Goal: Task Accomplishment & Management: Manage account settings

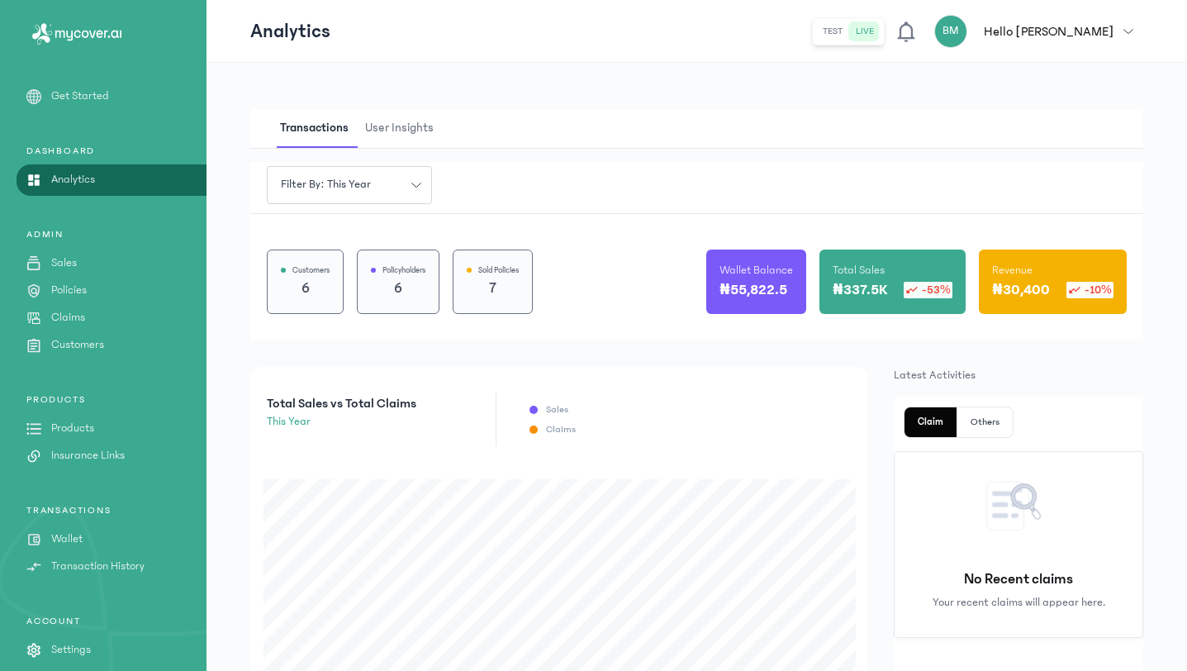
click at [1130, 26] on icon "button" at bounding box center [1128, 31] width 10 height 10
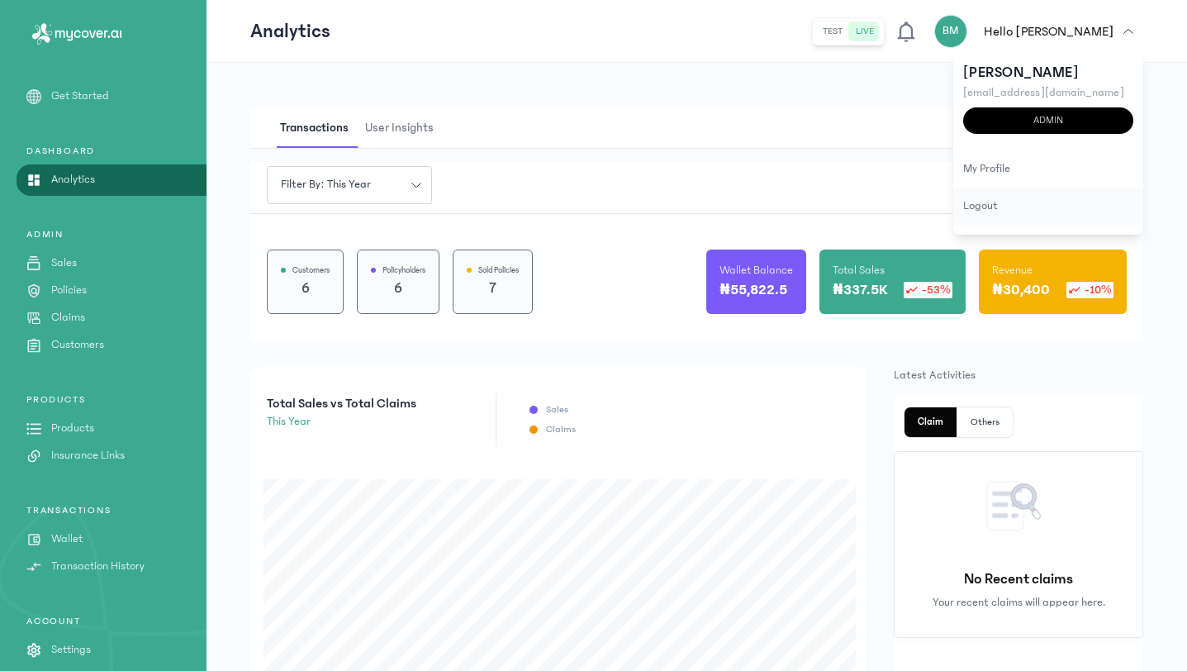
click at [1004, 201] on div "logout" at bounding box center [1048, 205] width 190 height 37
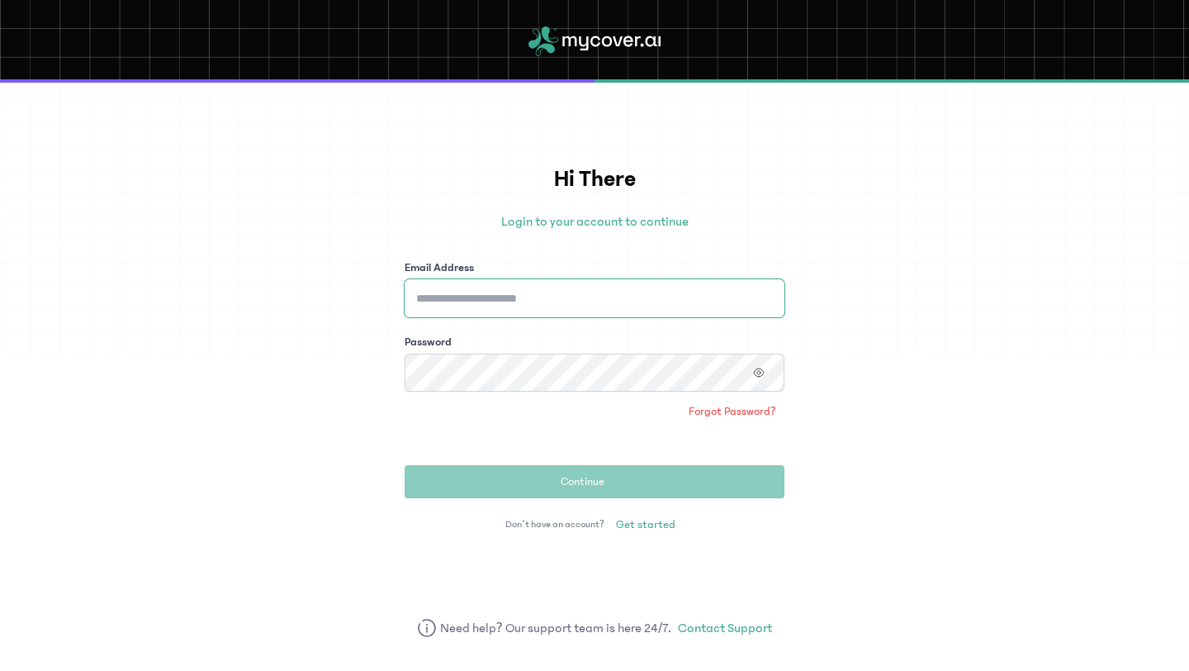
click at [692, 287] on input "Email Address" at bounding box center [595, 298] width 380 height 38
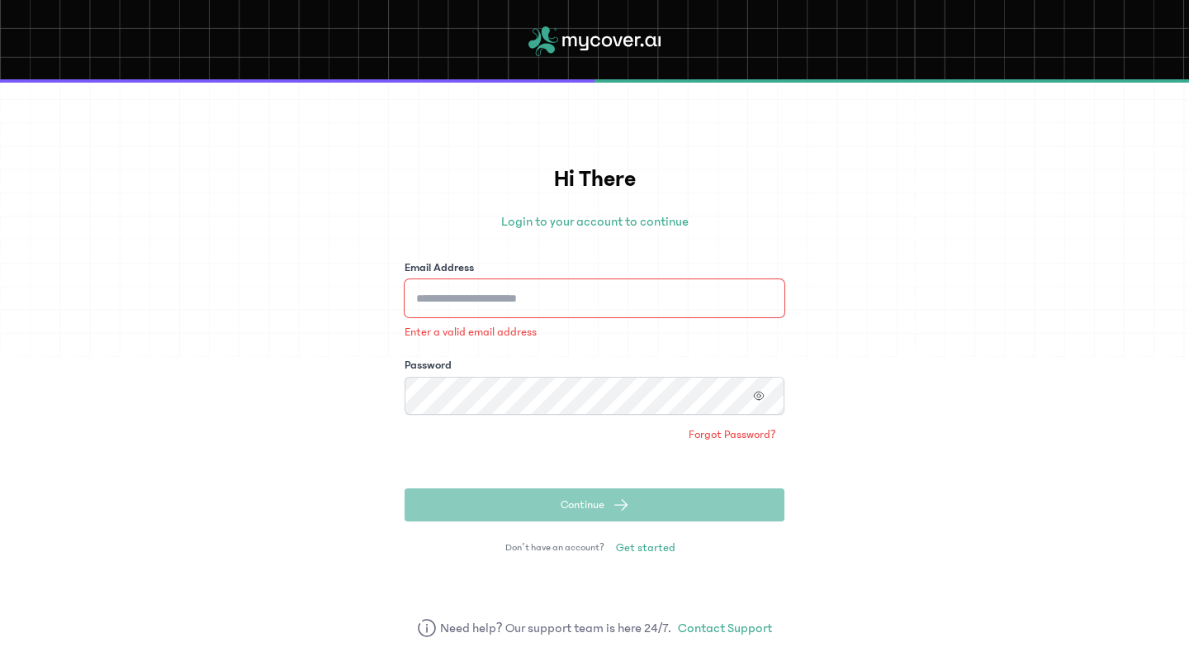
type input "**********"
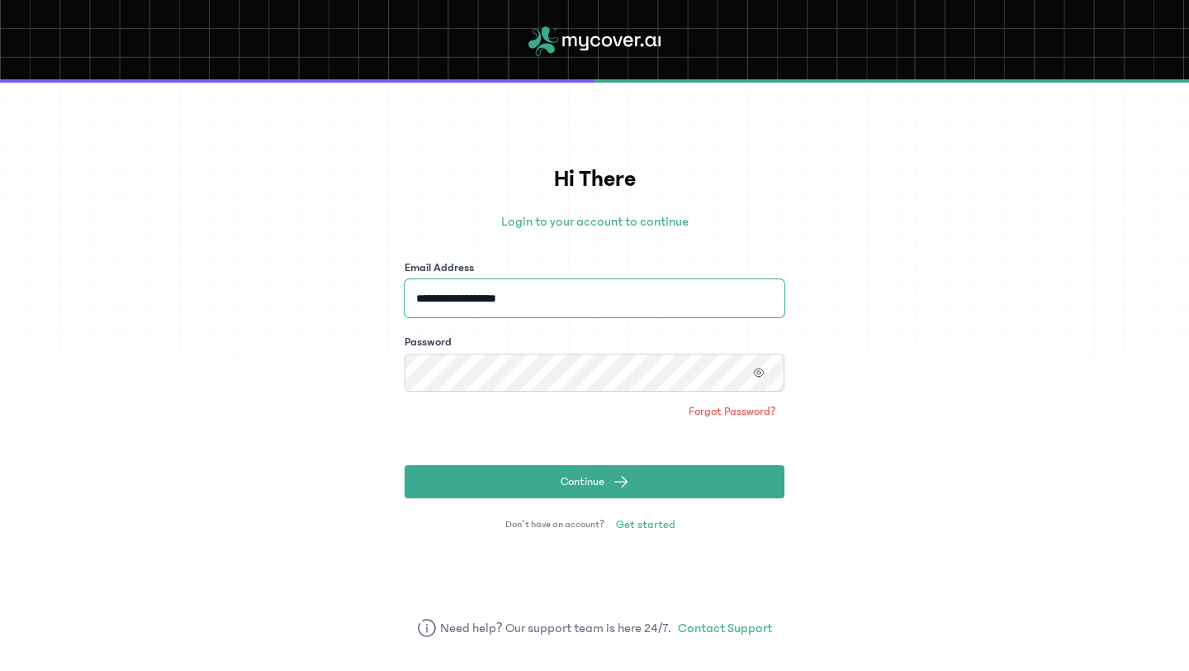
click at [405, 465] on button "Continue" at bounding box center [595, 481] width 380 height 33
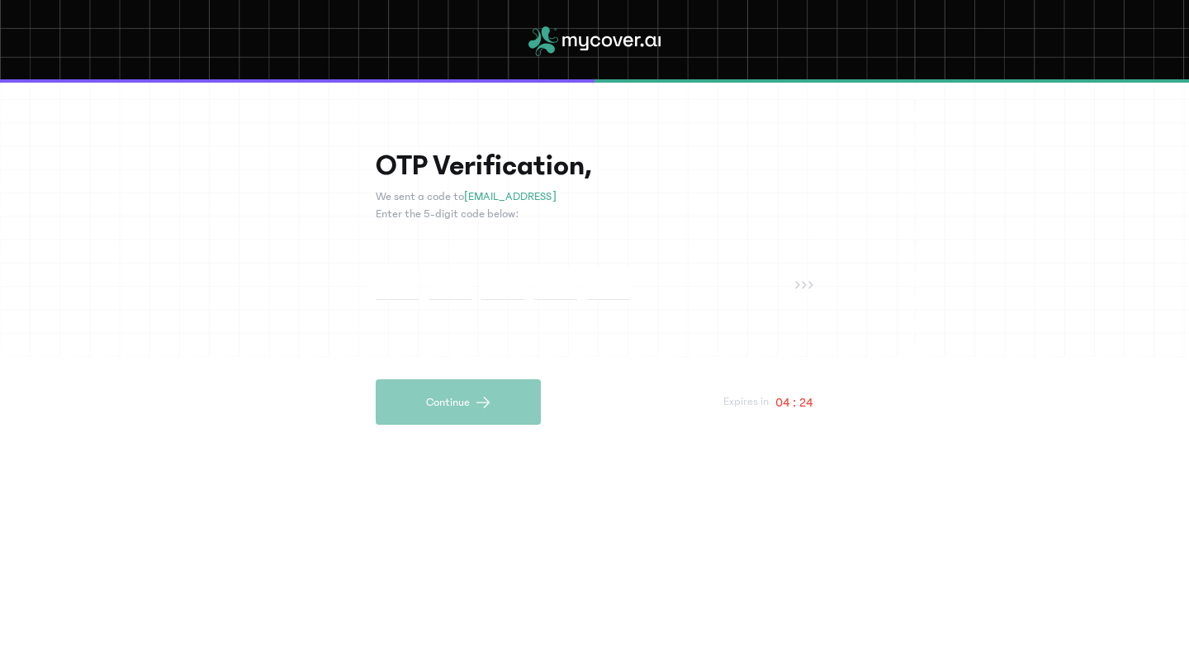
paste input "*"
type input "*"
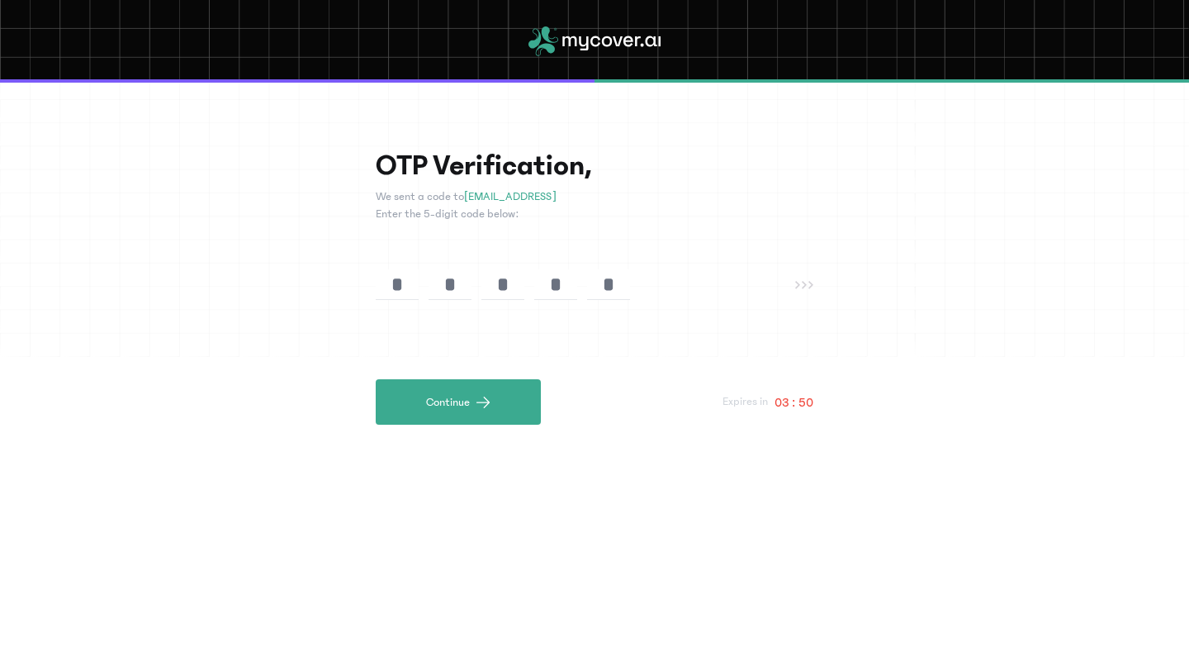
paste input "text"
type input "*"
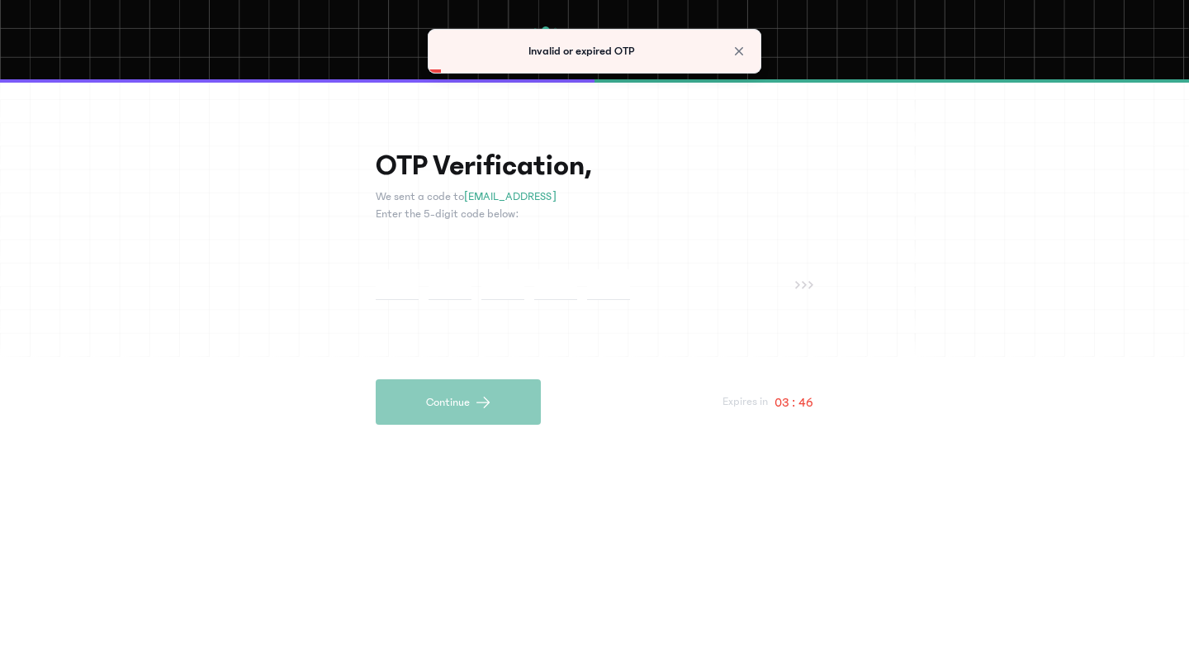
paste input "*"
type input "*"
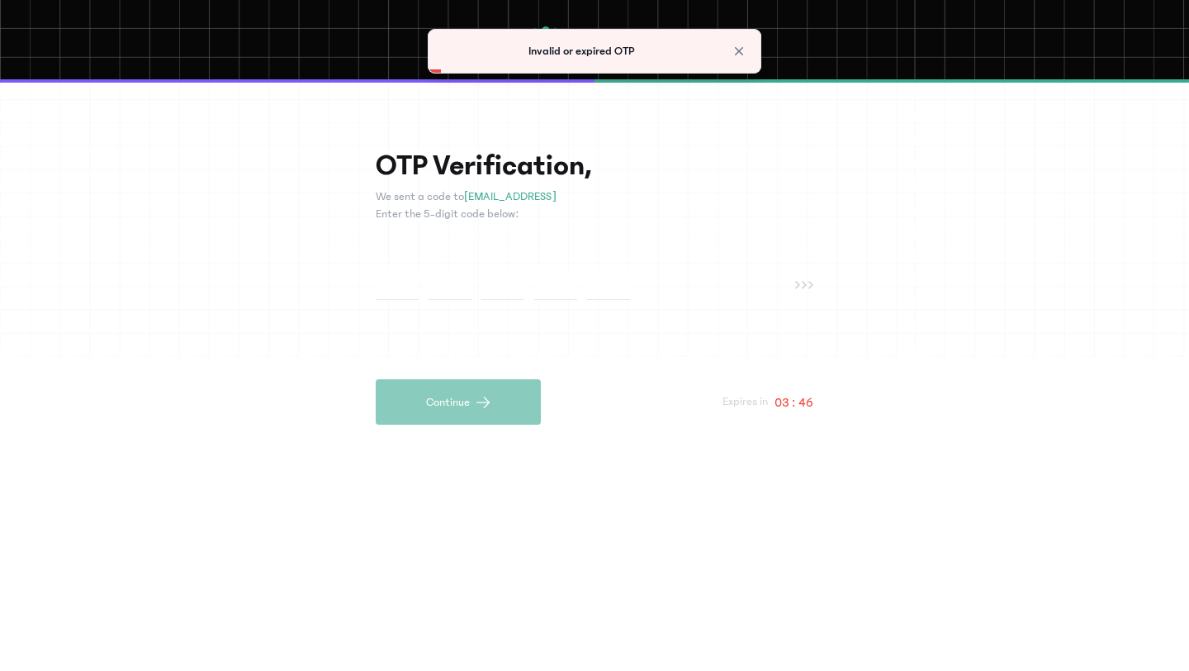
type input "*"
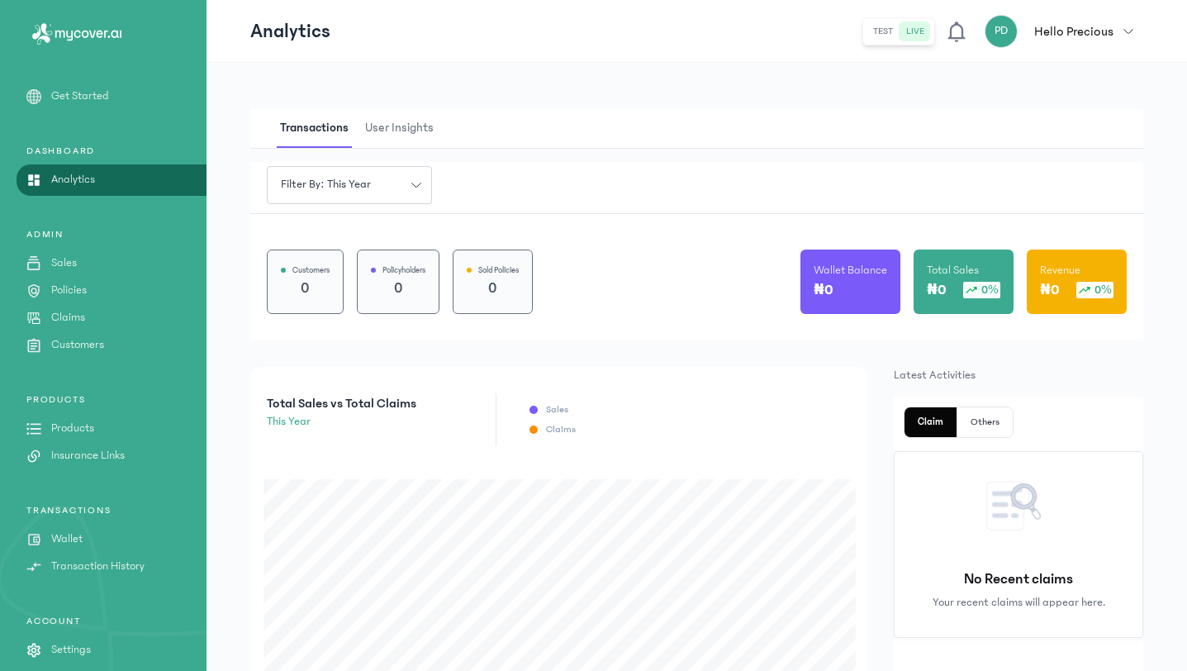
click at [1124, 38] on button "PD Hello Precious" at bounding box center [1064, 31] width 159 height 33
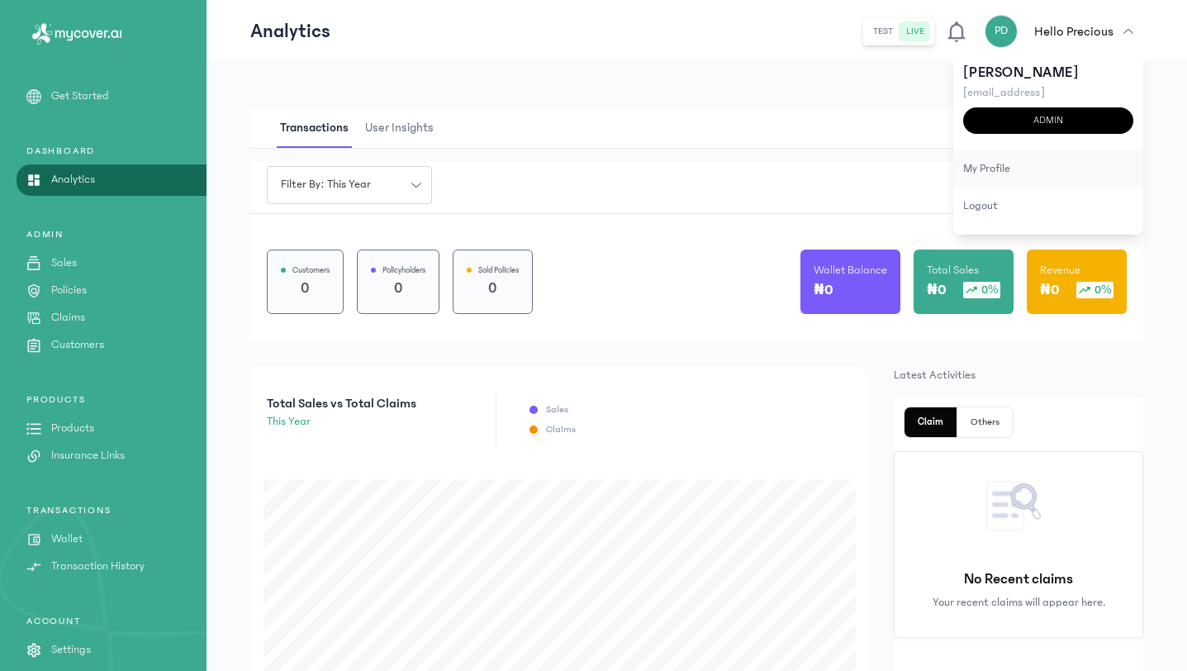
click at [973, 176] on div "my profile" at bounding box center [1048, 168] width 190 height 37
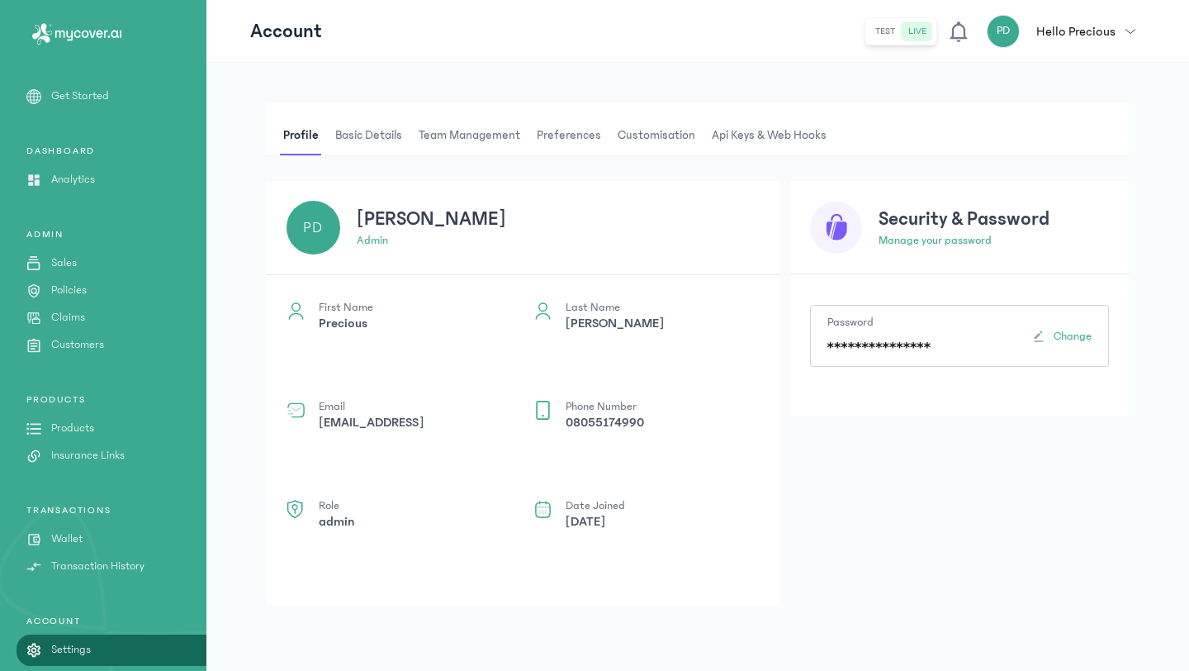
click at [421, 417] on p "[EMAIL_ADDRESS]" at bounding box center [371, 422] width 105 height 20
click at [421, 415] on p "[EMAIL_ADDRESS]" at bounding box center [371, 422] width 105 height 20
click at [409, 417] on p "[EMAIL_ADDRESS]" at bounding box center [371, 422] width 105 height 20
click at [1131, 27] on icon "button" at bounding box center [1131, 31] width 10 height 10
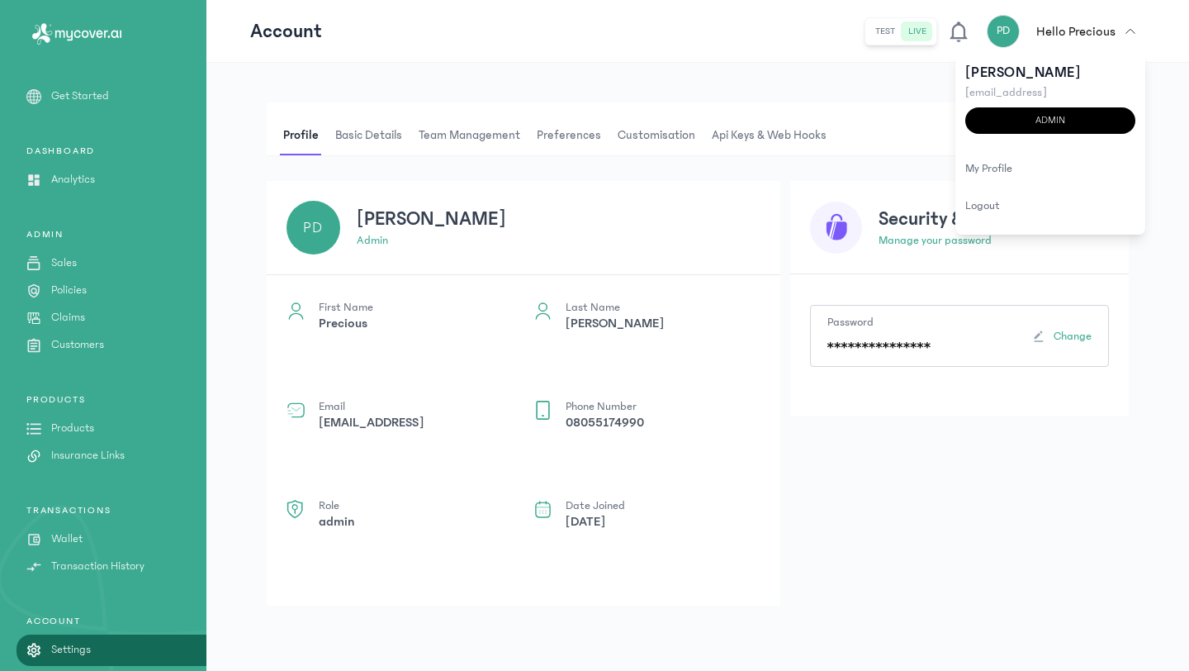
click at [78, 544] on p "Wallet" at bounding box center [66, 538] width 31 height 17
